Goal: Information Seeking & Learning: Learn about a topic

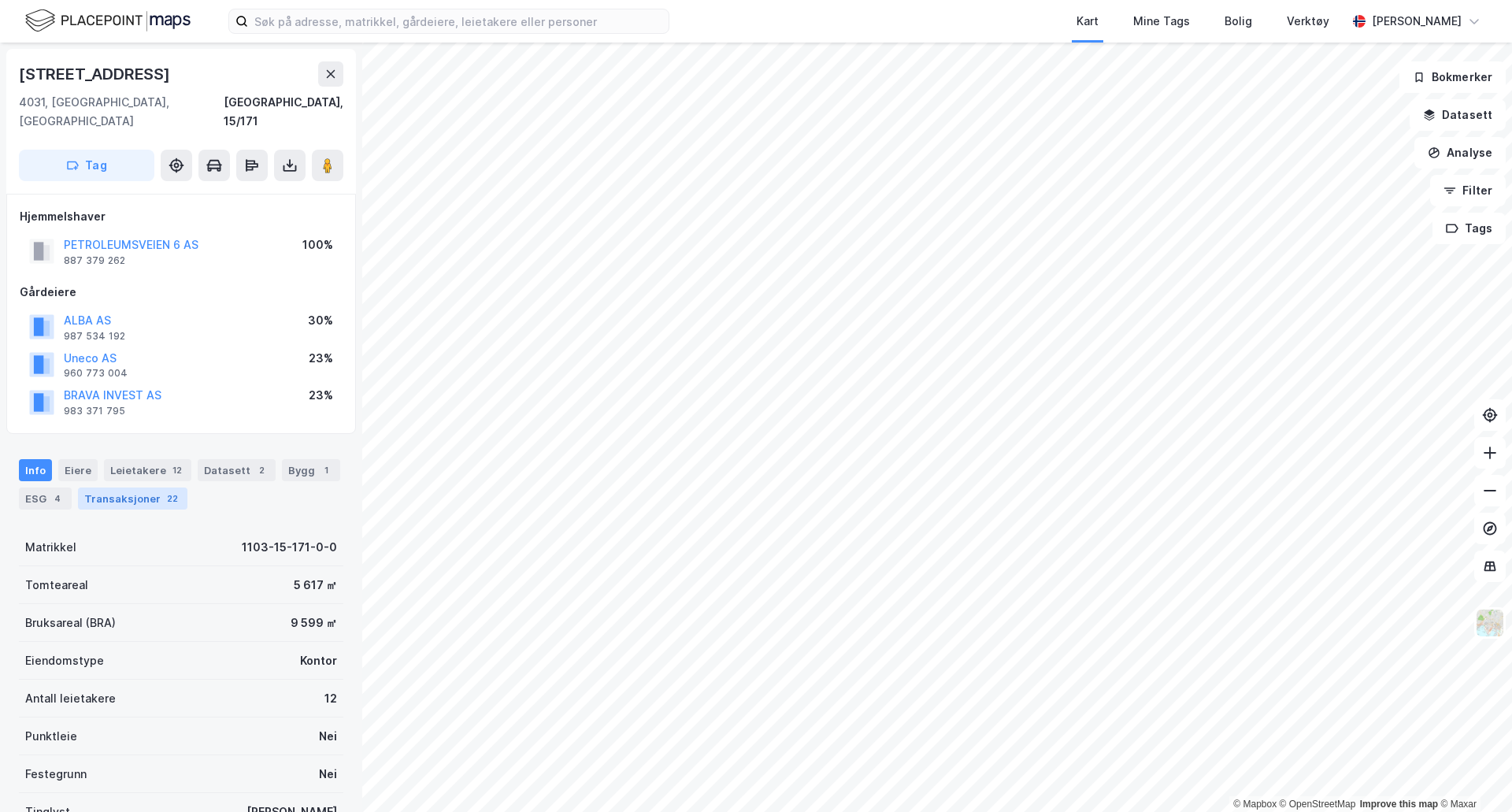
click at [126, 488] on div "Transaksjoner 22" at bounding box center [132, 498] width 109 height 22
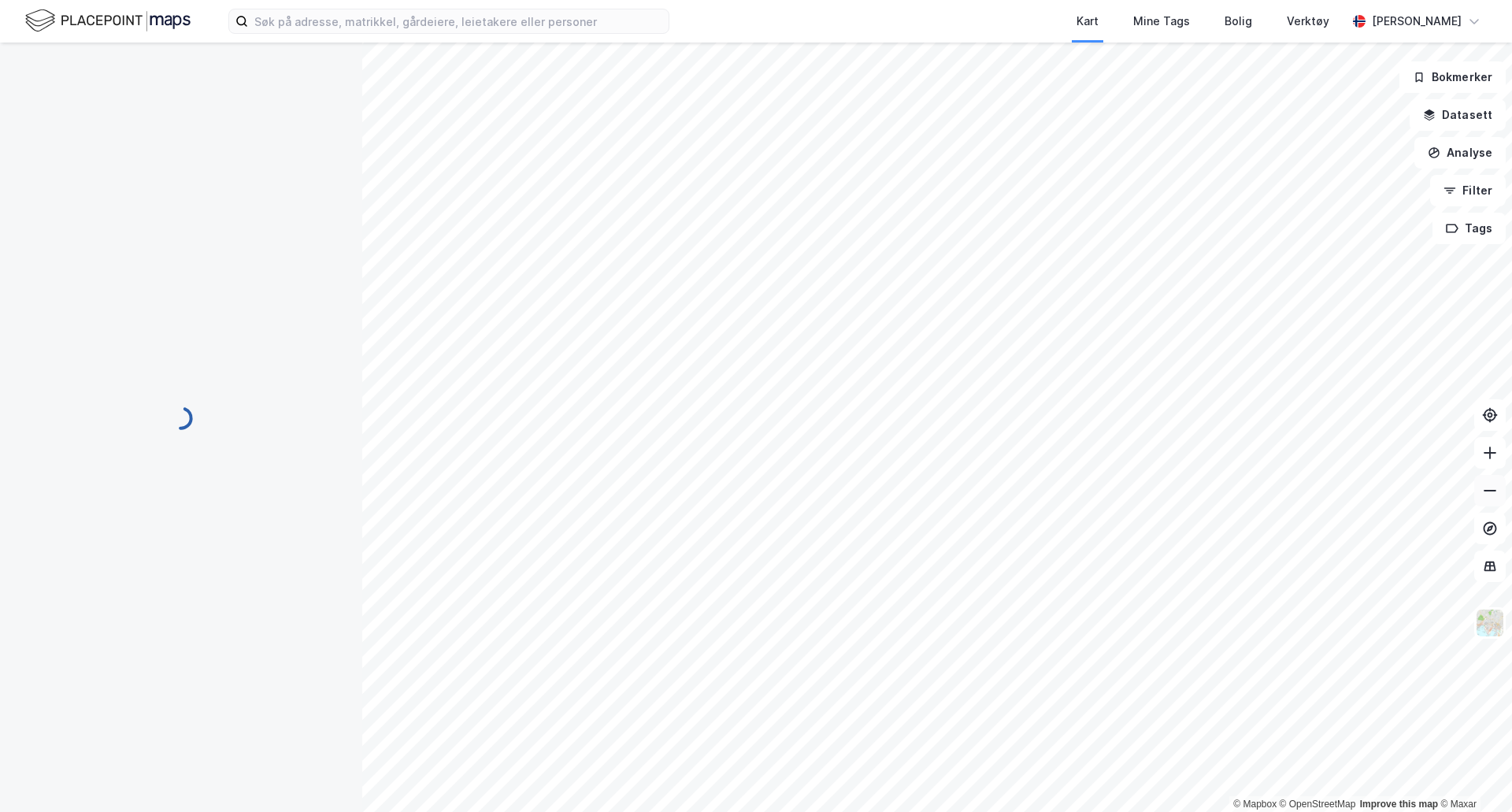
scroll to position [2, 0]
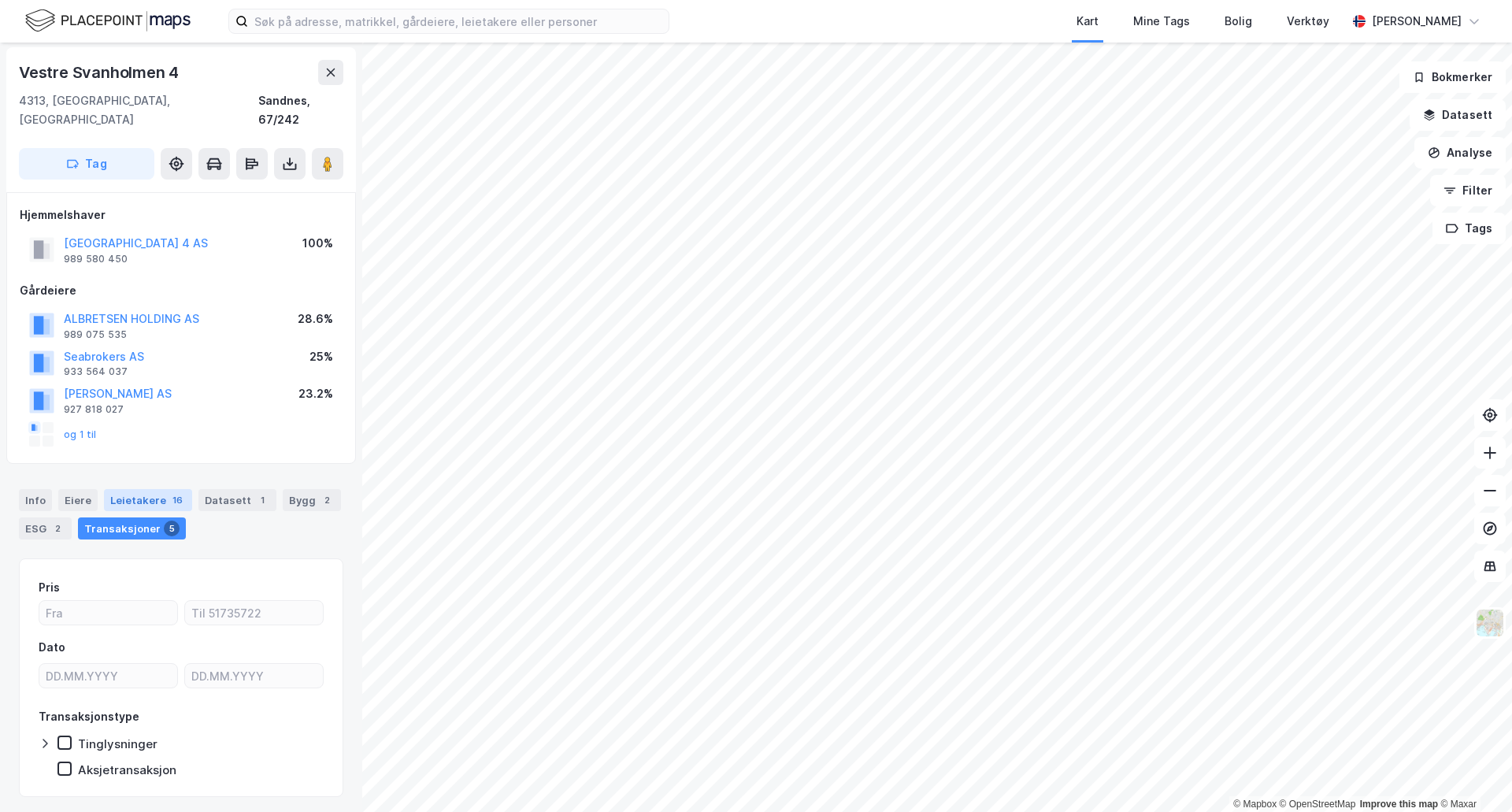
click at [148, 489] on div "Leietakere 16" at bounding box center [148, 499] width 88 height 22
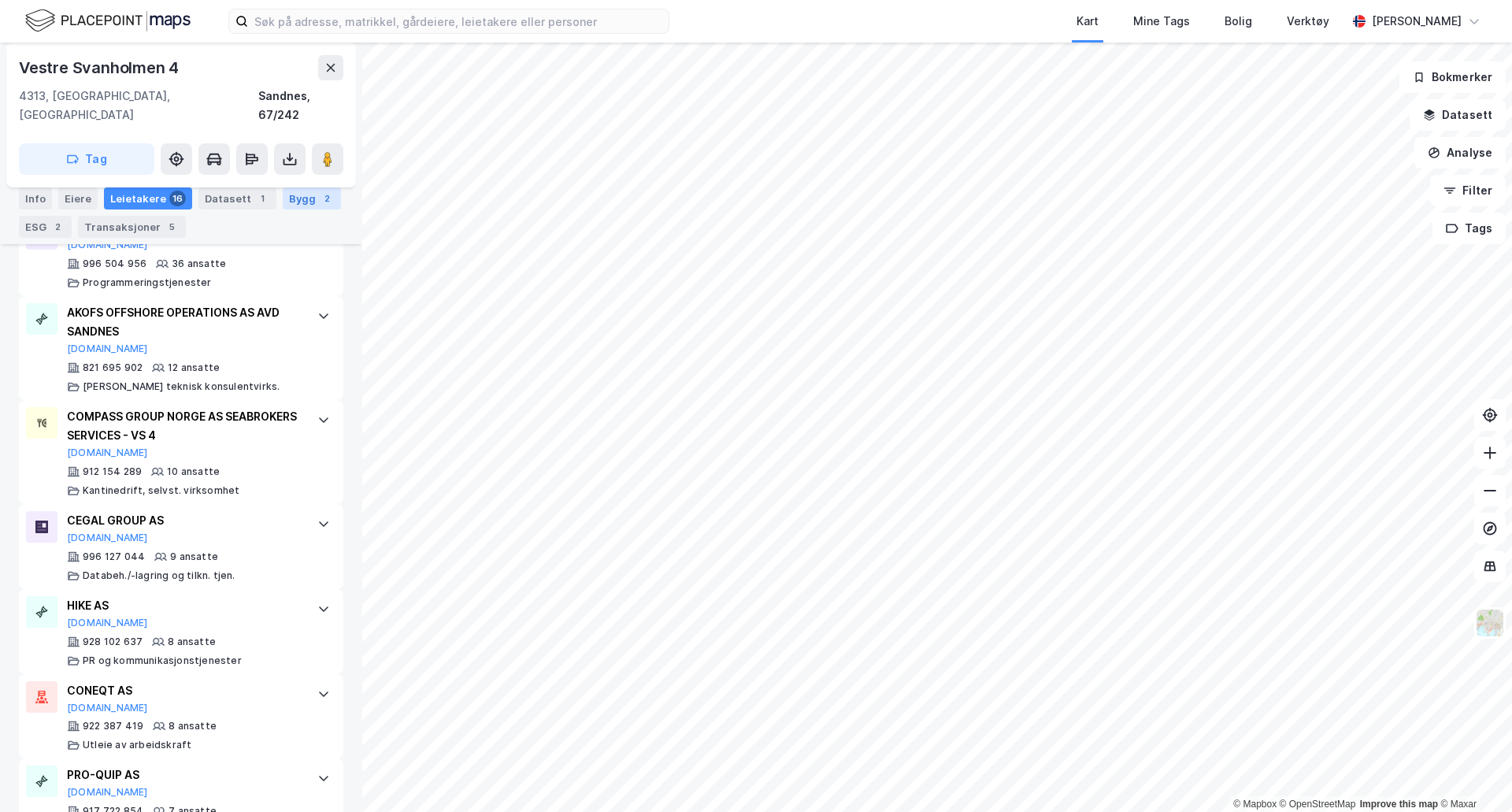
scroll to position [1135, 0]
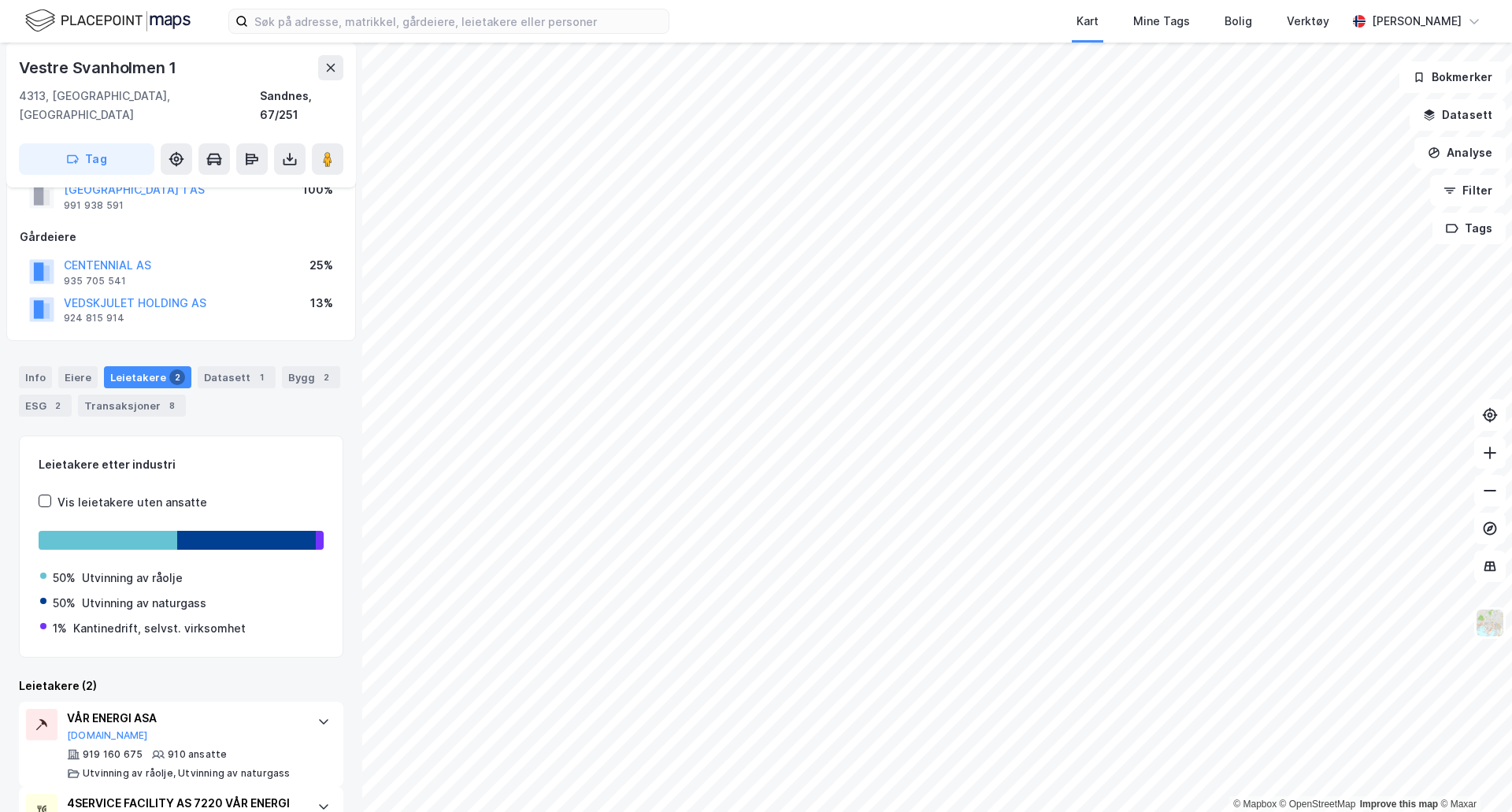
scroll to position [134, 0]
